Goal: Transaction & Acquisition: Purchase product/service

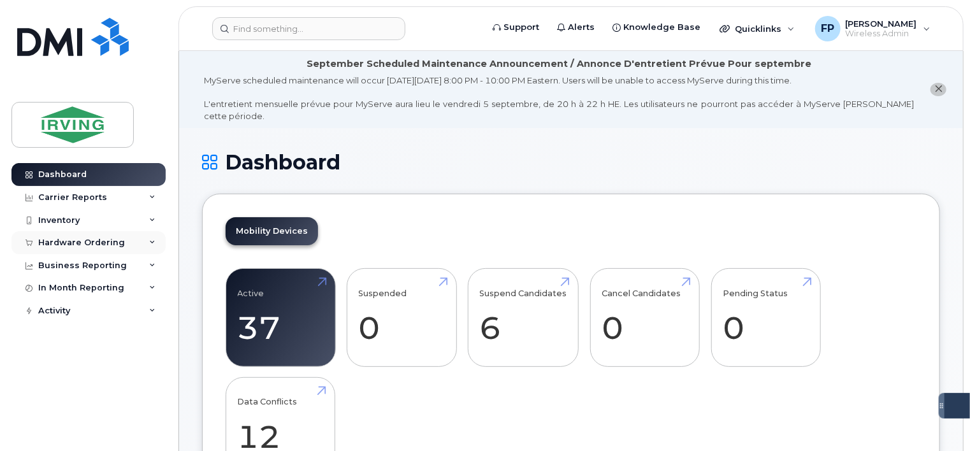
click at [113, 246] on div "Hardware Ordering" at bounding box center [81, 243] width 87 height 10
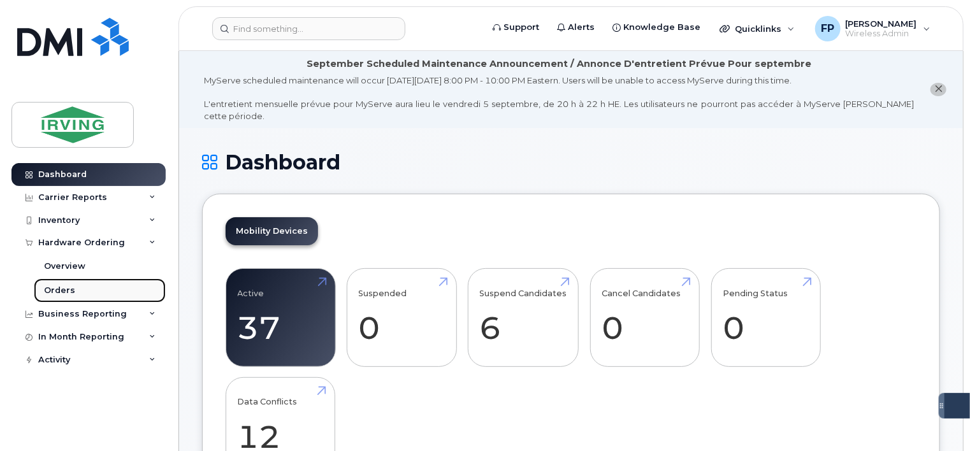
click at [48, 288] on div "Orders" at bounding box center [59, 290] width 31 height 11
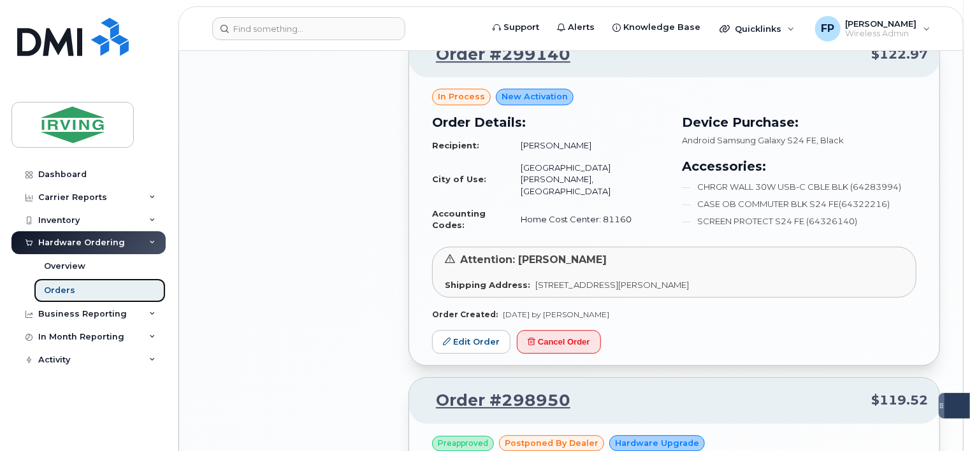
scroll to position [1594, 0]
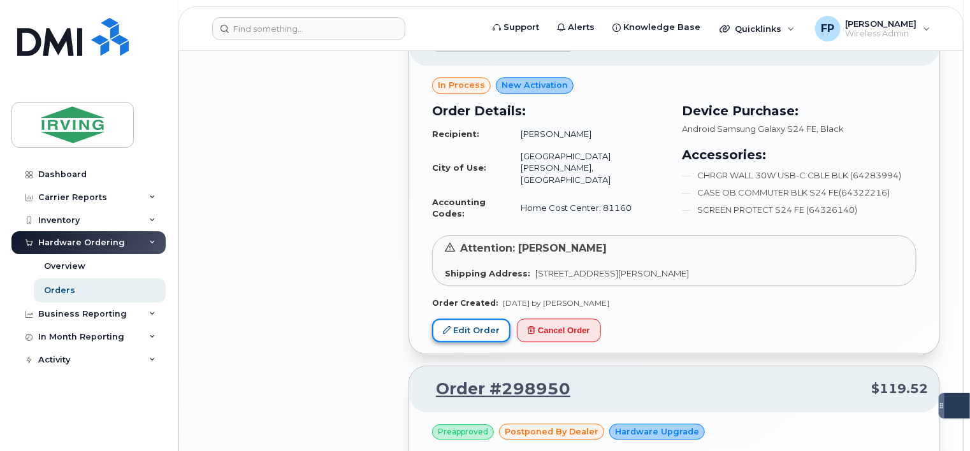
click at [472, 319] on link "Edit Order" at bounding box center [471, 331] width 78 height 24
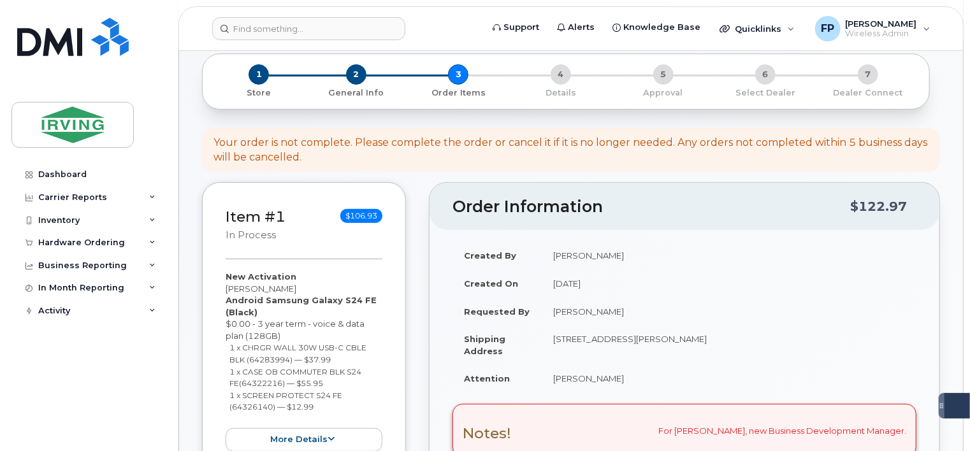
scroll to position [64, 0]
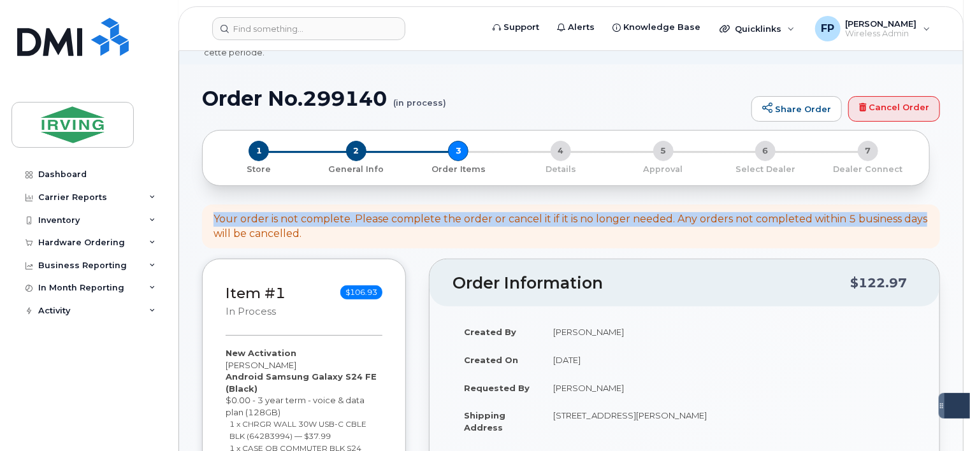
drag, startPoint x: 215, startPoint y: 209, endPoint x: 941, endPoint y: 194, distance: 725.7
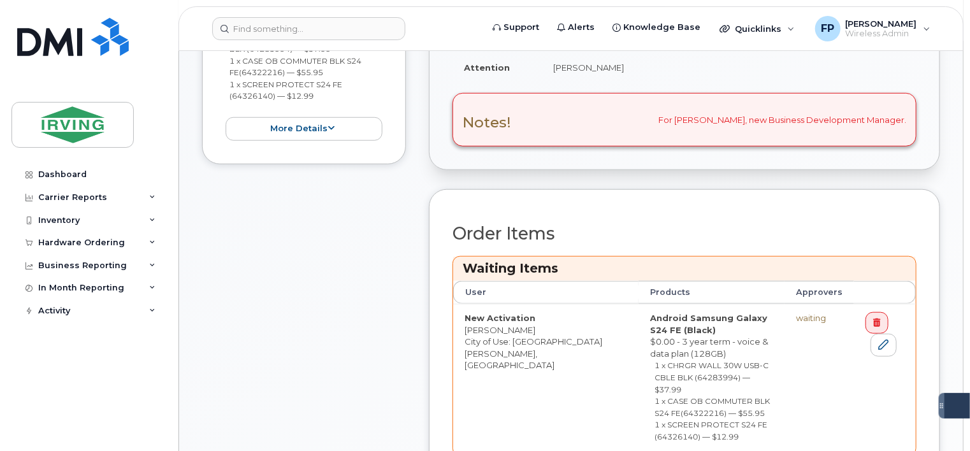
scroll to position [510, 0]
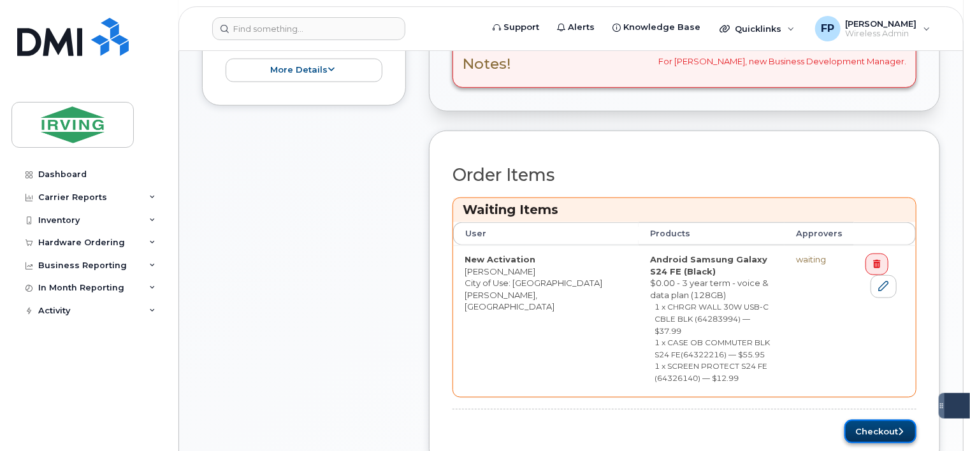
click at [857, 420] on button "Checkout" at bounding box center [881, 432] width 72 height 24
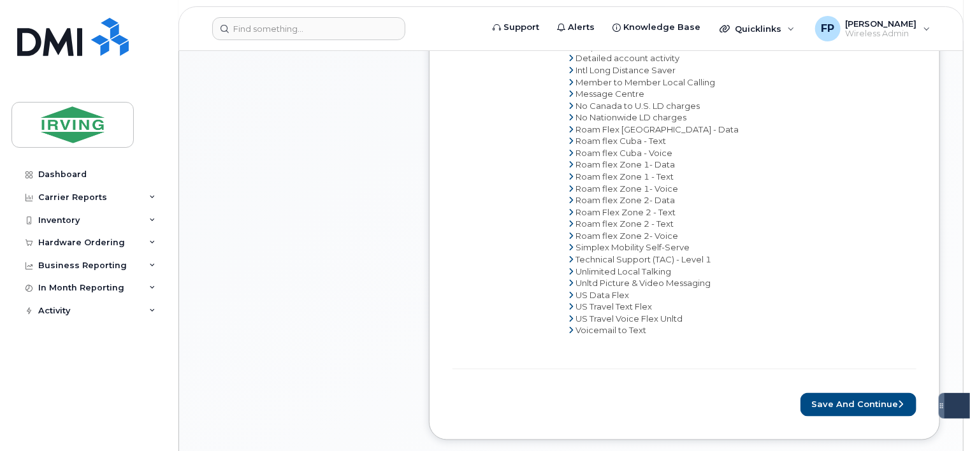
scroll to position [956, 0]
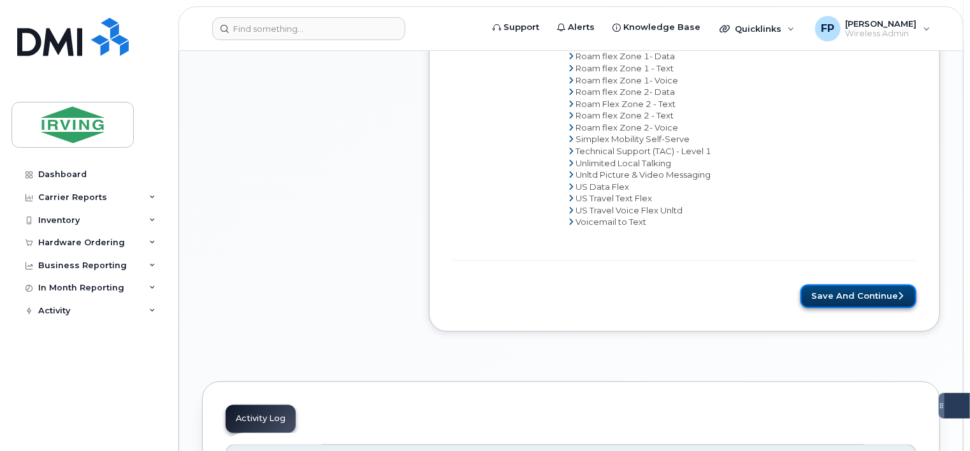
click at [857, 285] on button "Save and Continue" at bounding box center [859, 297] width 116 height 24
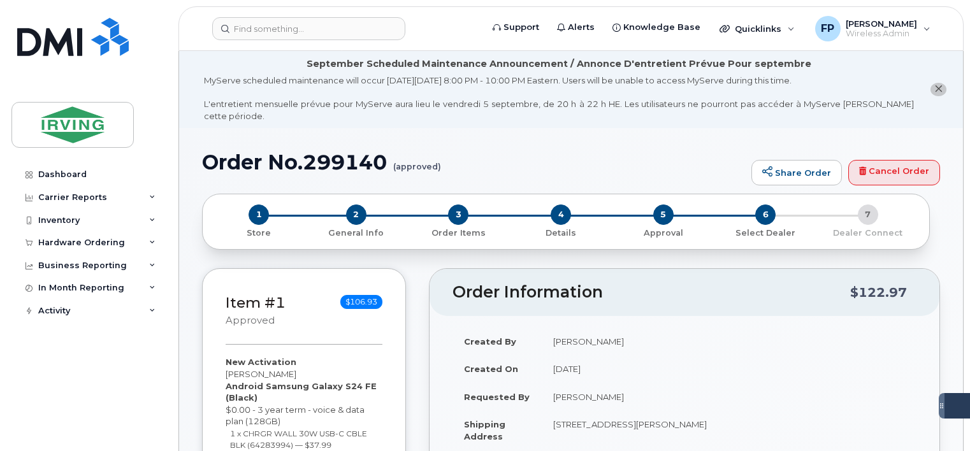
radio input "true"
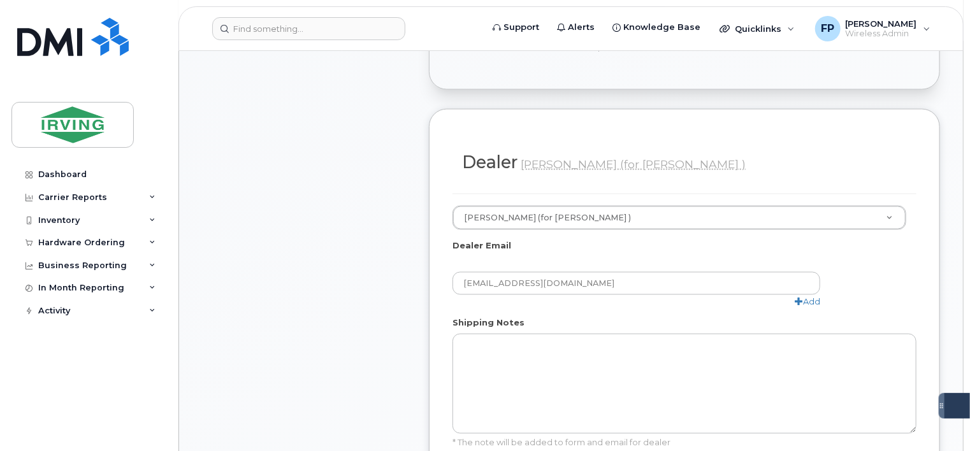
scroll to position [893, 0]
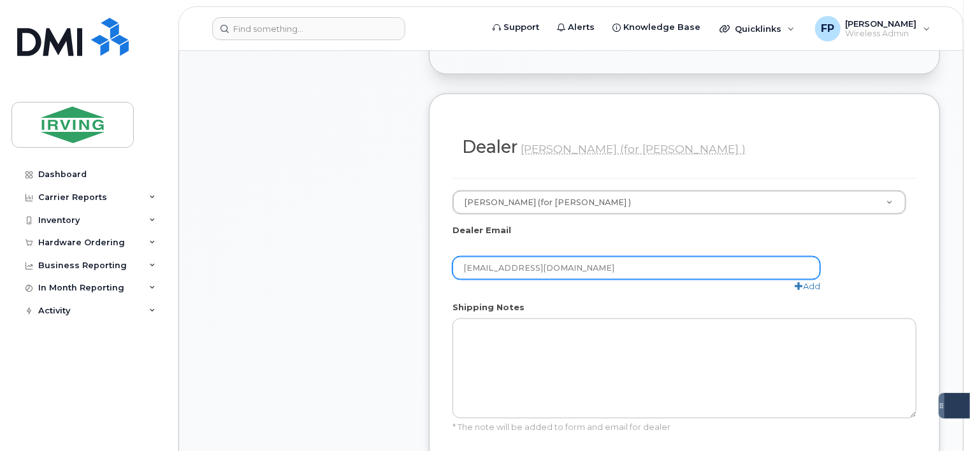
drag, startPoint x: 629, startPoint y: 171, endPoint x: 453, endPoint y: 166, distance: 176.0
click at [453, 257] on input "mobility@chandlersales.com" at bounding box center [637, 268] width 368 height 23
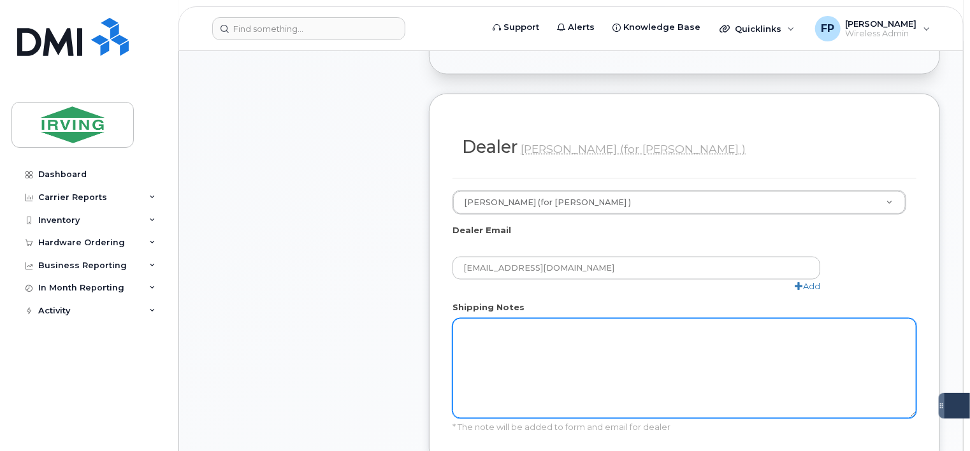
click at [561, 319] on textarea "Shipping Notes" at bounding box center [685, 369] width 464 height 100
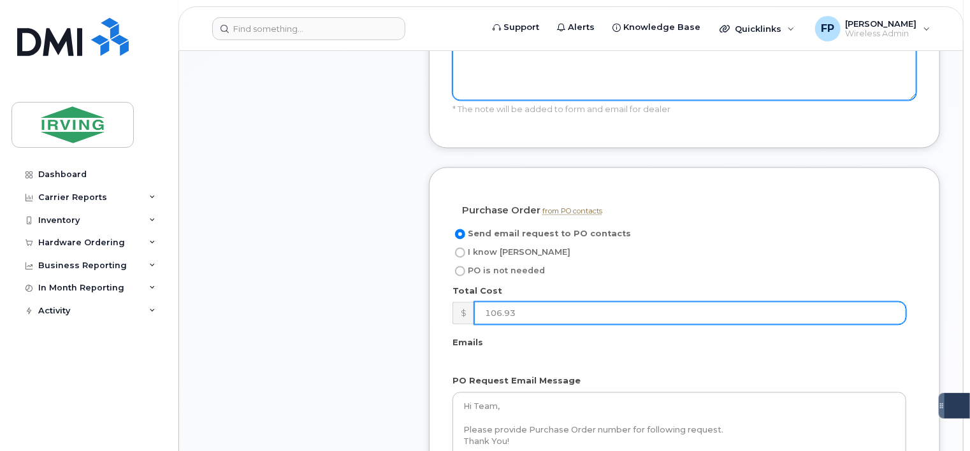
scroll to position [1211, 0]
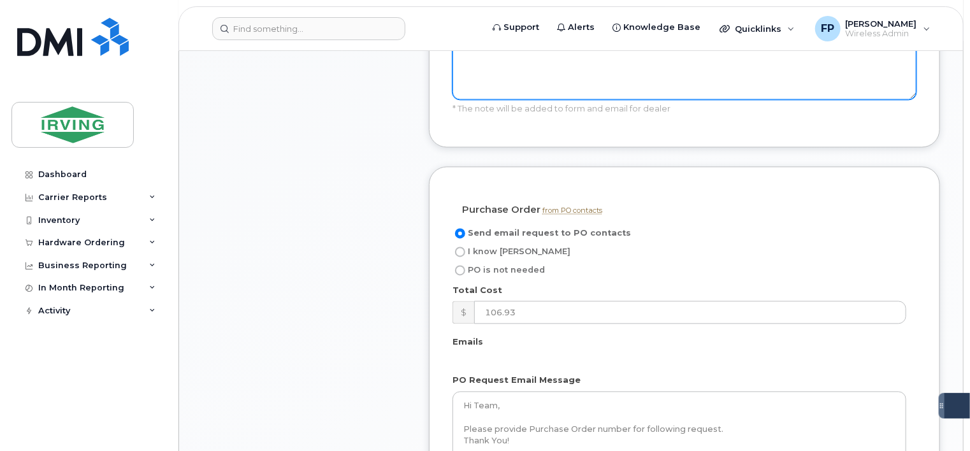
type textarea "Ship to 10 Dawson Street, Dieppe"
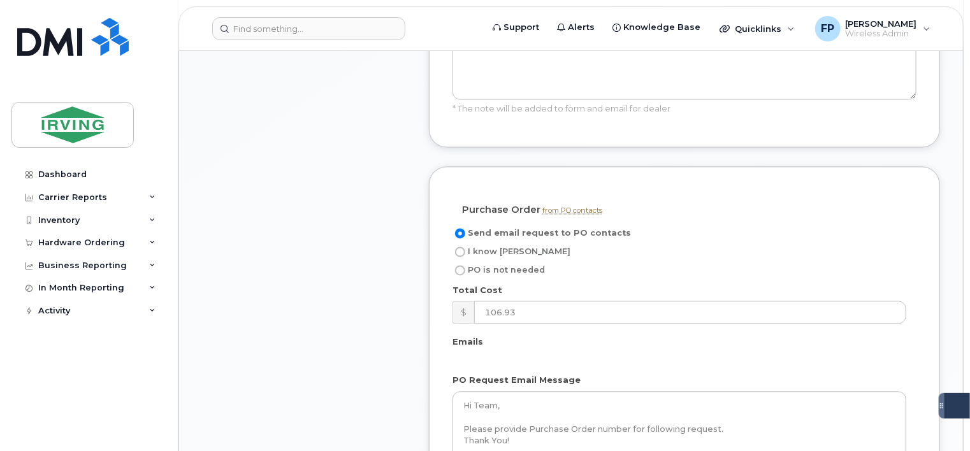
click at [474, 247] on span "I know PO" at bounding box center [519, 252] width 103 height 10
click at [465, 247] on input "I know PO" at bounding box center [460, 252] width 10 height 10
radio input "true"
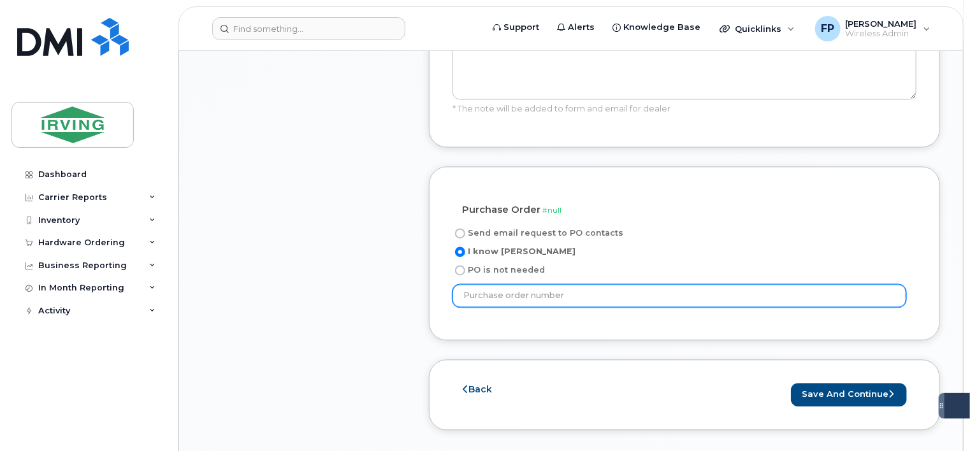
click at [515, 285] on input "text" at bounding box center [680, 296] width 454 height 23
paste input "to TBD"
drag, startPoint x: 550, startPoint y: 201, endPoint x: 275, endPoint y: 181, distance: 275.5
paste input "44739"
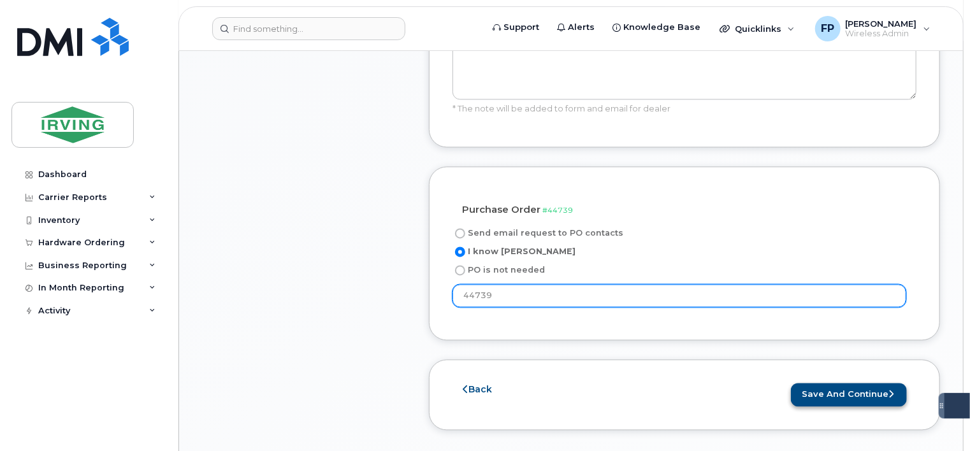
type input "44739"
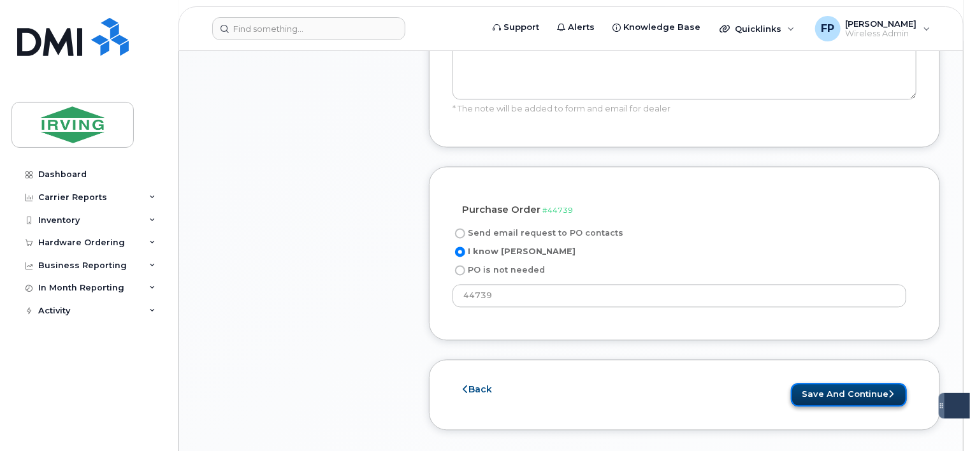
click at [852, 384] on button "Save and Continue" at bounding box center [849, 396] width 116 height 24
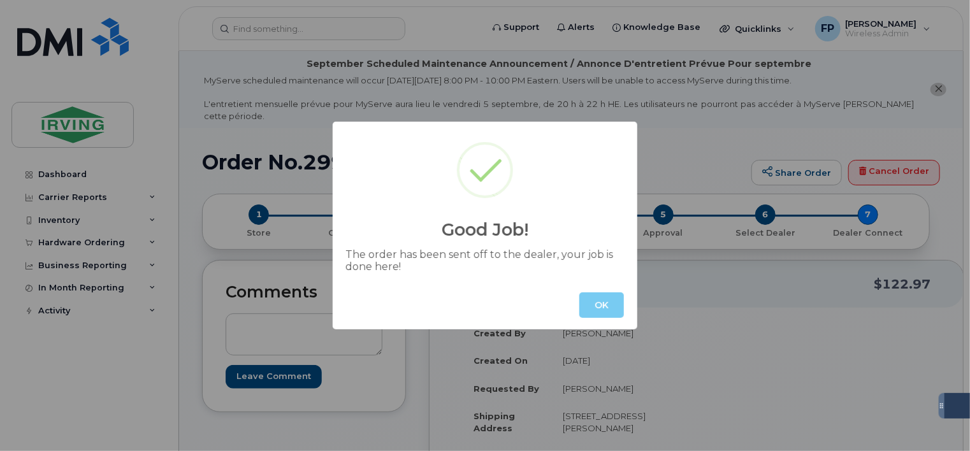
click at [607, 306] on button "OK" at bounding box center [602, 306] width 45 height 26
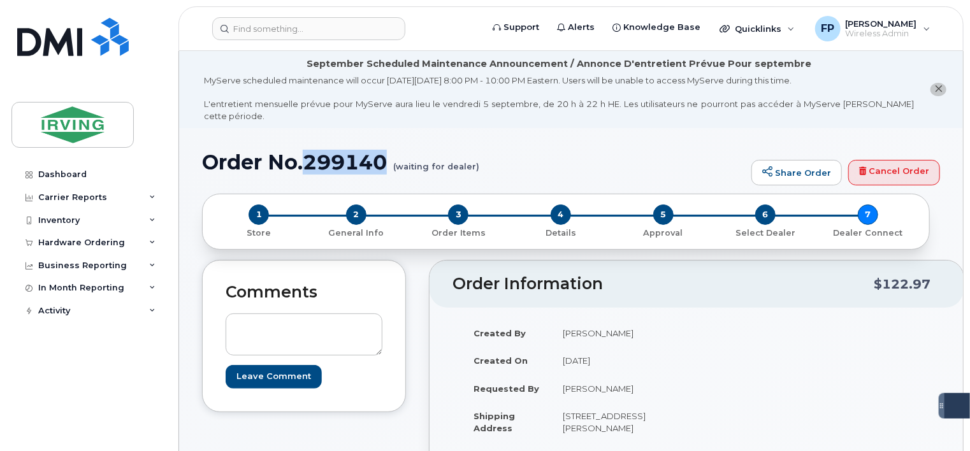
drag, startPoint x: 309, startPoint y: 152, endPoint x: 392, endPoint y: 150, distance: 83.5
click at [392, 151] on h1 "Order No.299140 (waiting for dealer)" at bounding box center [473, 162] width 543 height 22
